Goal: Information Seeking & Learning: Learn about a topic

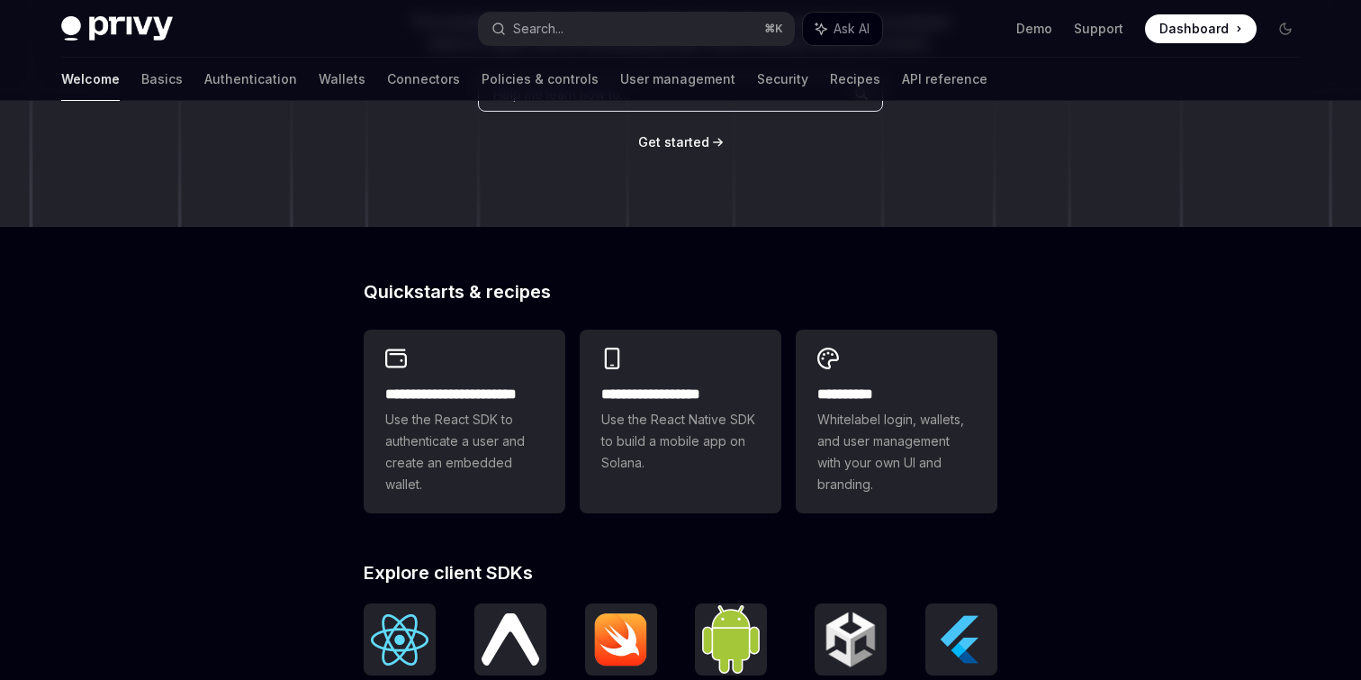
scroll to position [276, 0]
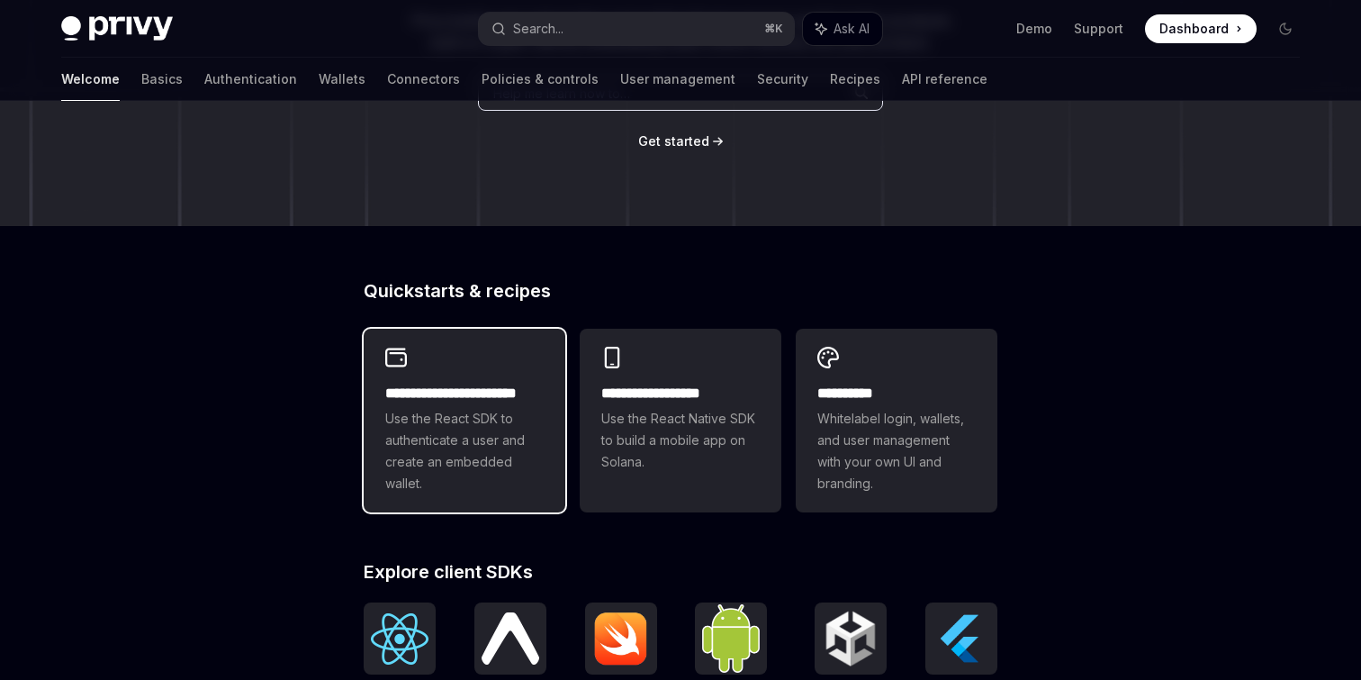
click at [440, 477] on span "Use the React SDK to authenticate a user and create an embedded wallet." at bounding box center [464, 451] width 158 height 86
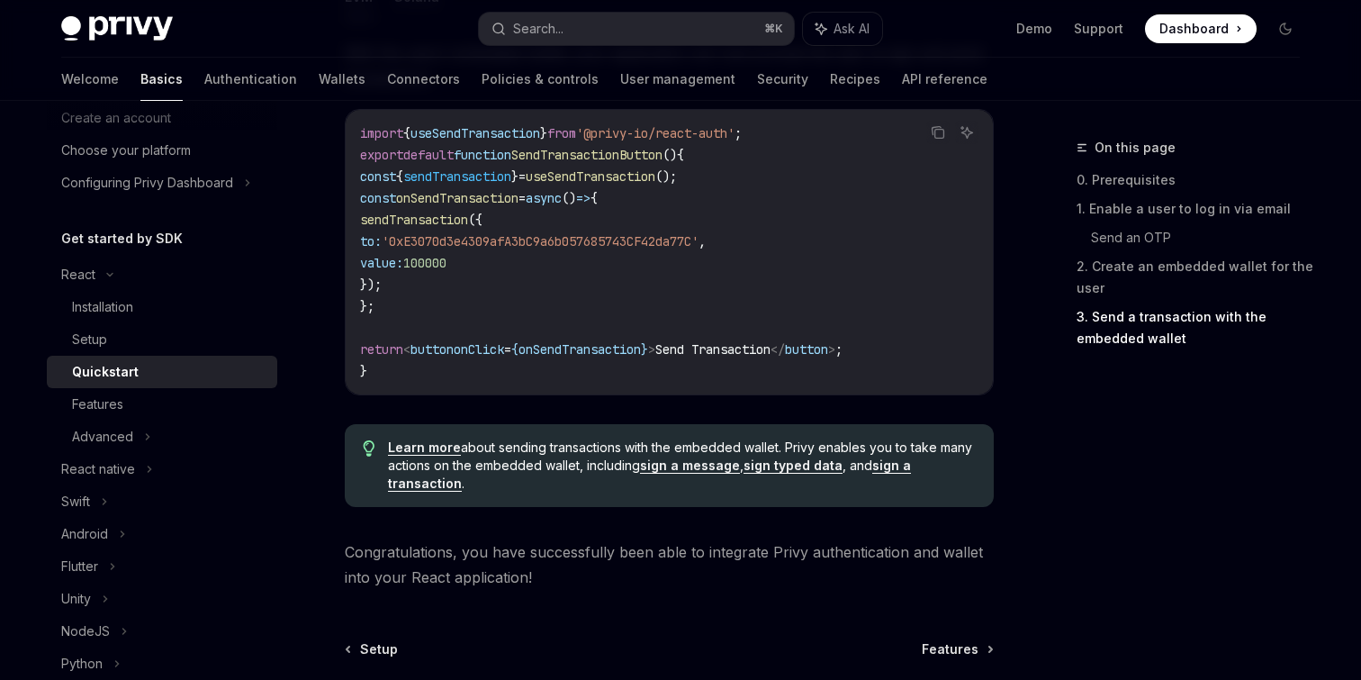
scroll to position [100, 0]
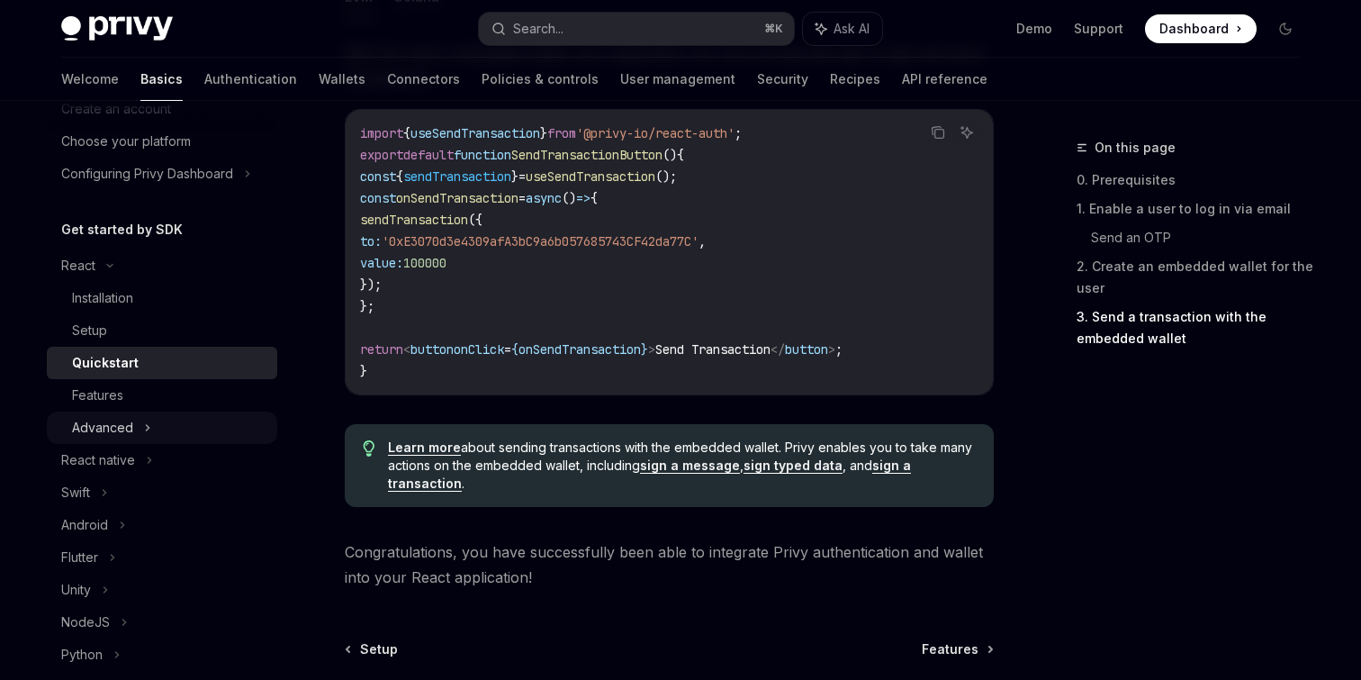
click at [149, 425] on icon at bounding box center [147, 428] width 7 height 22
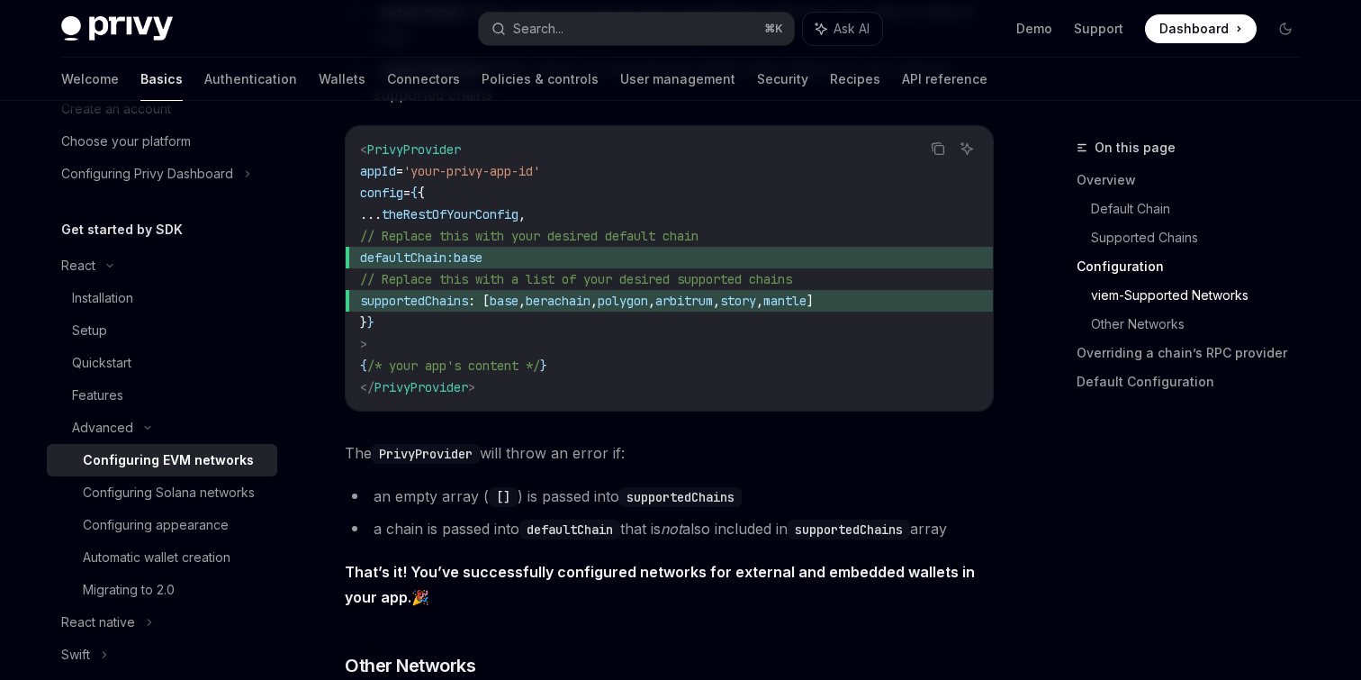
scroll to position [2454, 0]
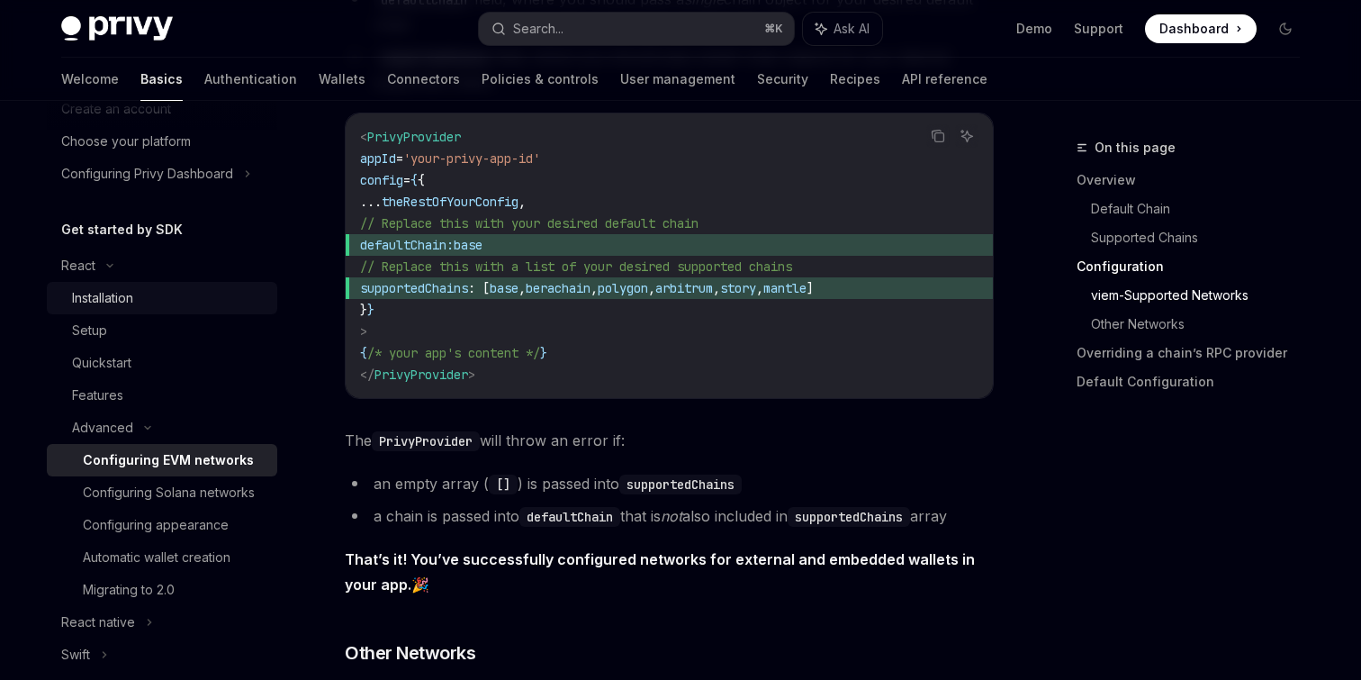
click at [98, 310] on link "Installation" at bounding box center [162, 298] width 230 height 32
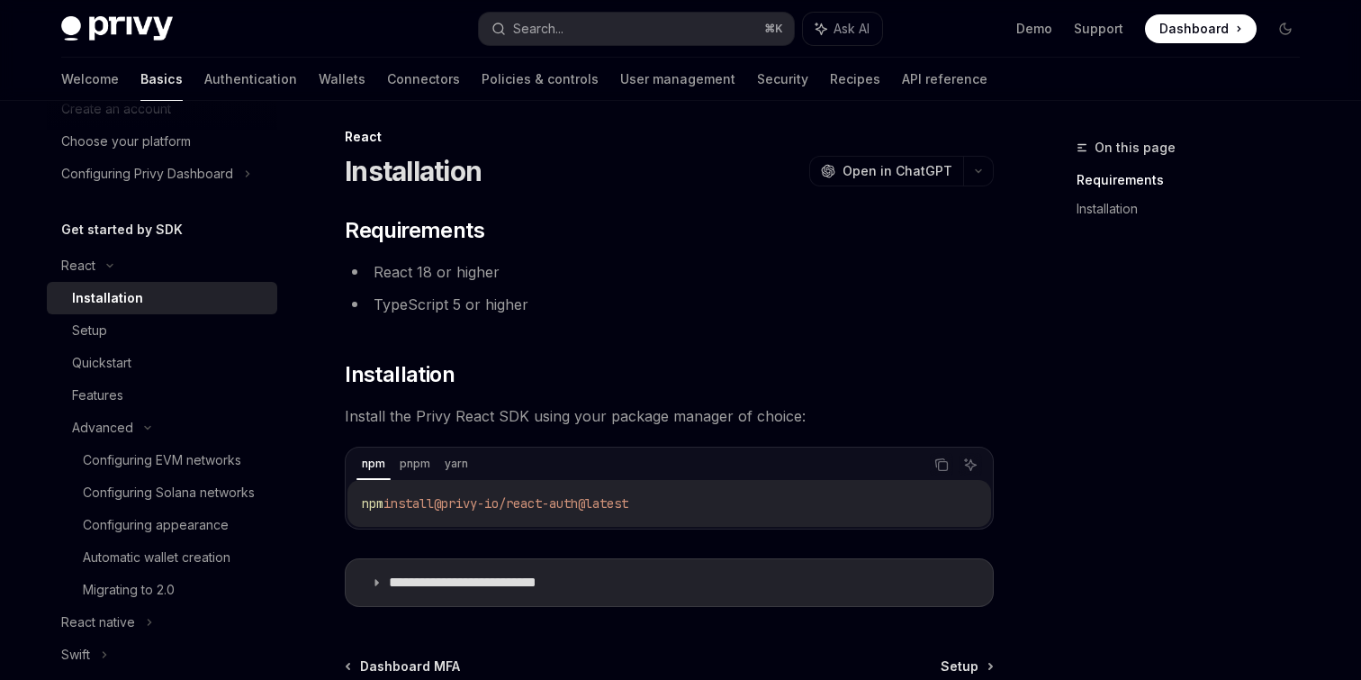
scroll to position [7, 0]
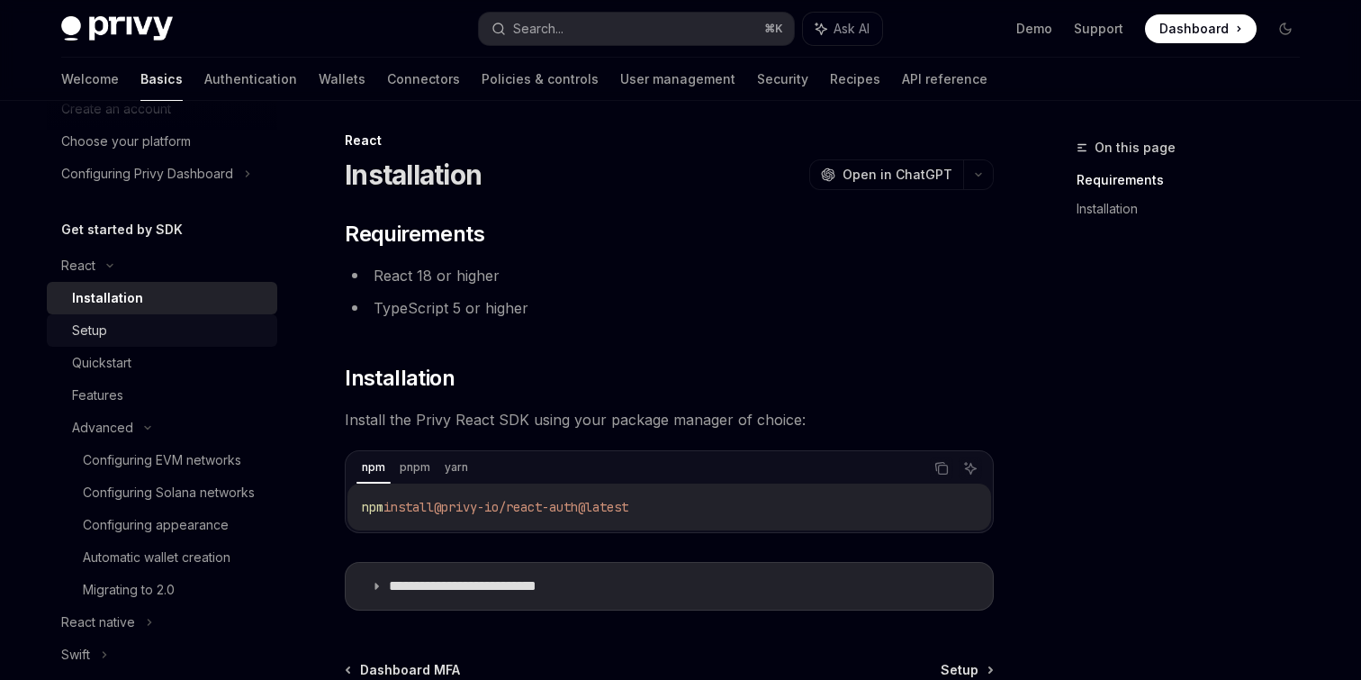
click at [152, 322] on div "Setup" at bounding box center [169, 331] width 194 height 22
type textarea "*"
